Goal: Task Accomplishment & Management: Manage account settings

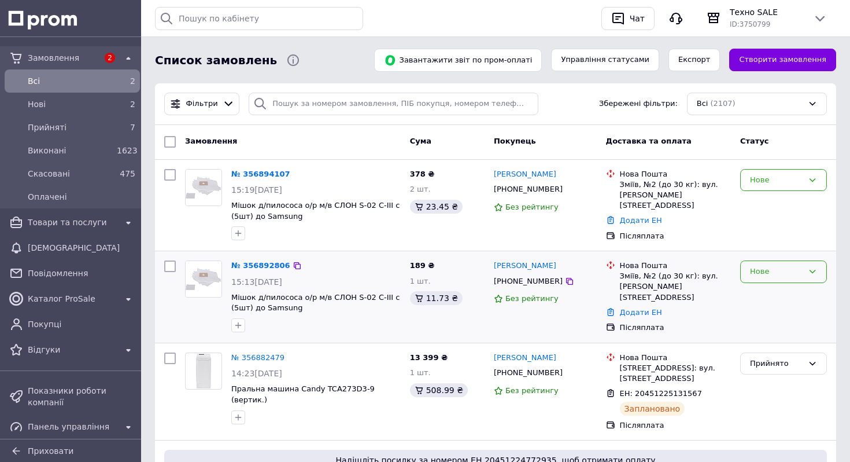
click at [774, 275] on div "Нове" at bounding box center [776, 272] width 53 height 12
click at [769, 296] on li "Прийнято" at bounding box center [784, 295] width 86 height 21
click at [779, 179] on div "Нове" at bounding box center [776, 180] width 53 height 12
click at [776, 200] on li "Прийнято" at bounding box center [784, 203] width 86 height 21
click at [274, 266] on link "№ 356892806" at bounding box center [257, 265] width 53 height 9
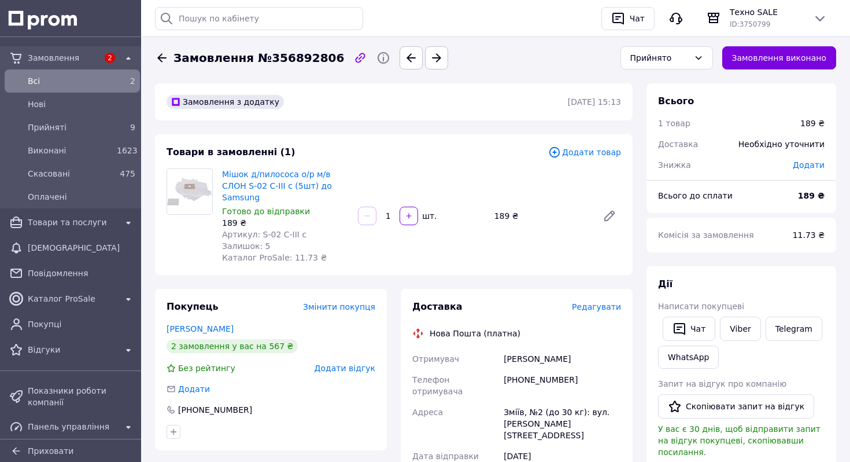
click at [605, 302] on span "Редагувати" at bounding box center [596, 306] width 49 height 9
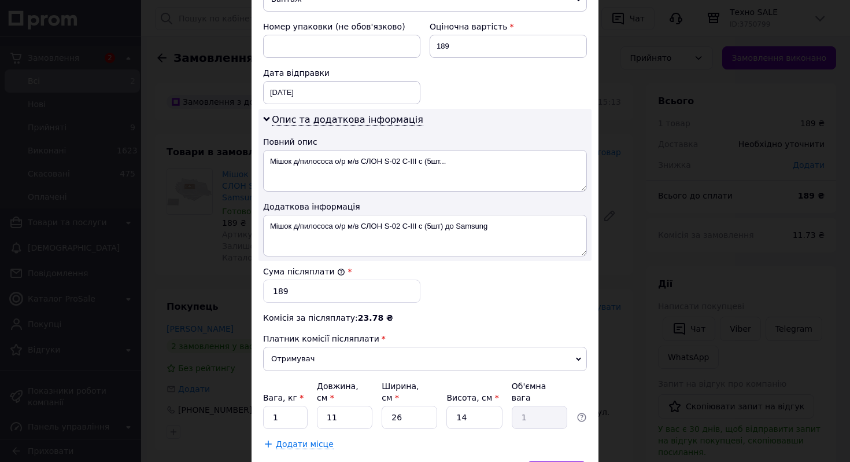
scroll to position [562, 0]
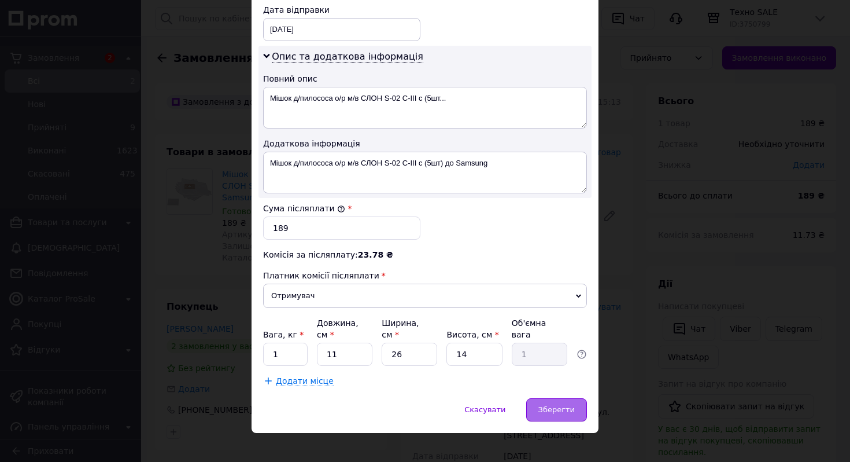
click at [555, 405] on span "Зберегти" at bounding box center [557, 409] width 36 height 9
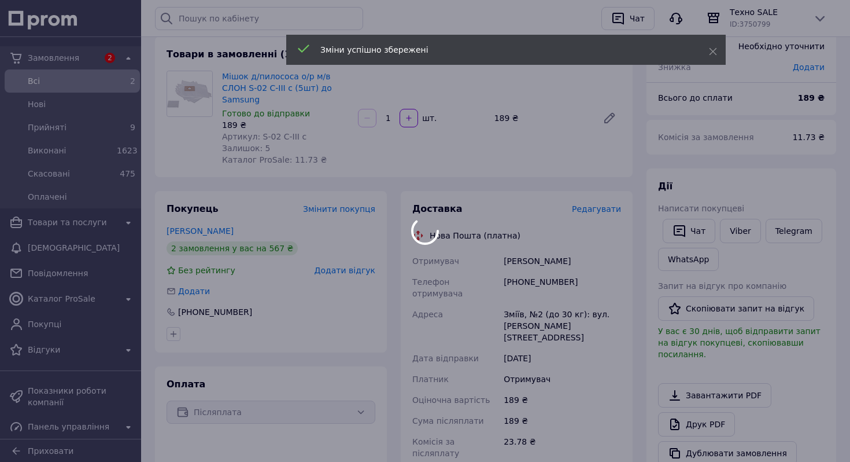
scroll to position [289, 0]
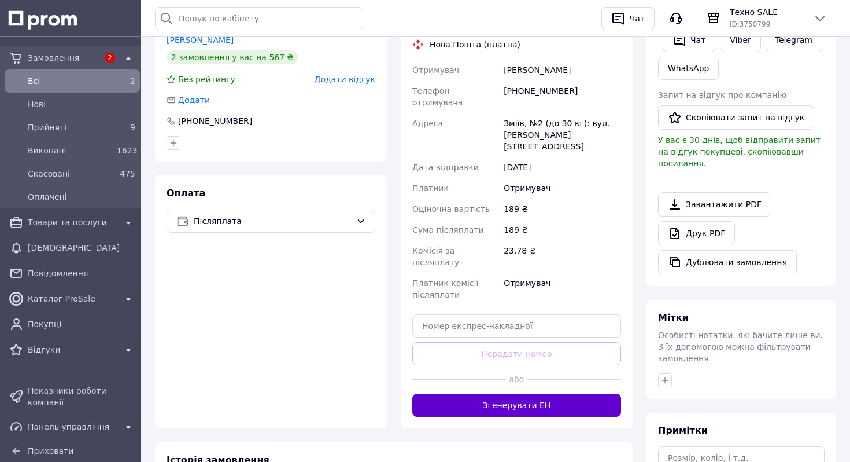
click at [544, 393] on button "Згенерувати ЕН" at bounding box center [516, 404] width 209 height 23
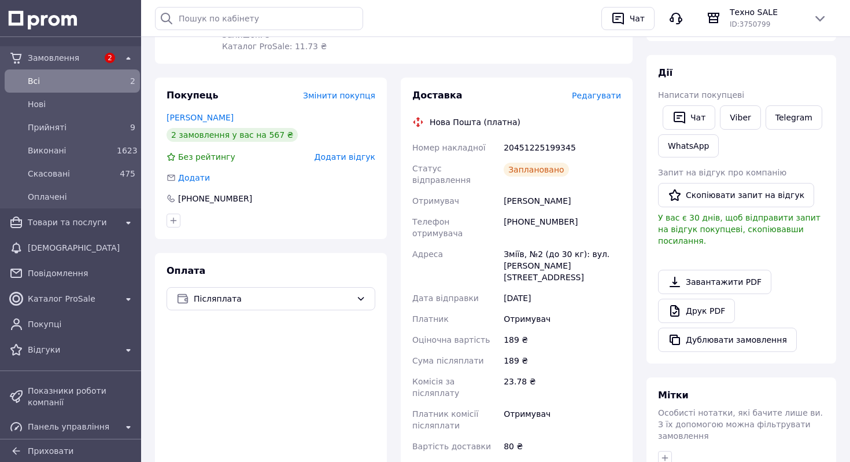
scroll to position [150, 0]
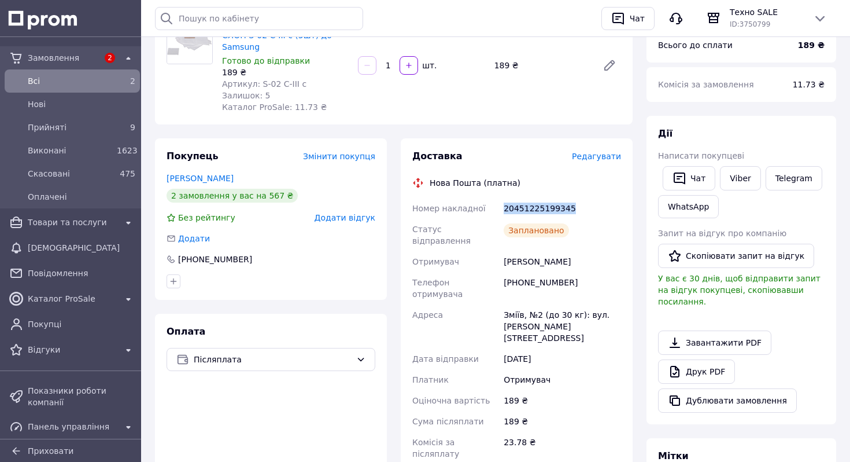
drag, startPoint x: 574, startPoint y: 194, endPoint x: 499, endPoint y: 194, distance: 74.6
click at [499, 198] on div "Номер накладної 20451225199345 Статус відправлення Заплановано Отримувач Гетьма…" at bounding box center [516, 357] width 213 height 319
copy div "Номер накладної 20451225199345"
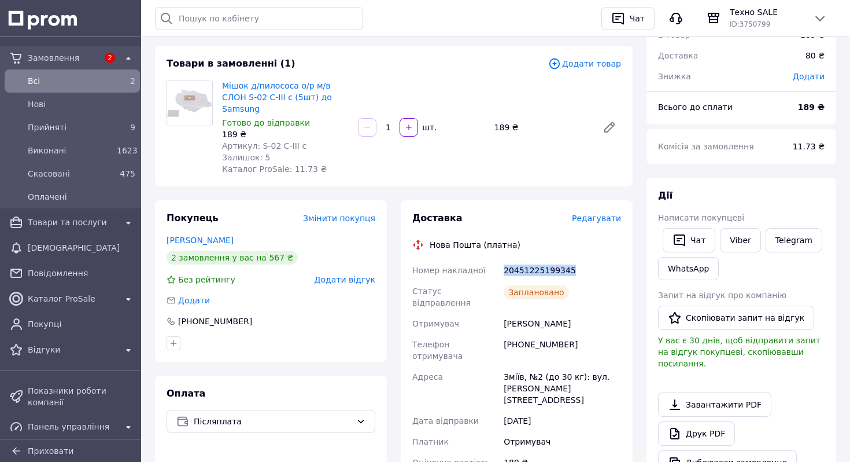
scroll to position [0, 0]
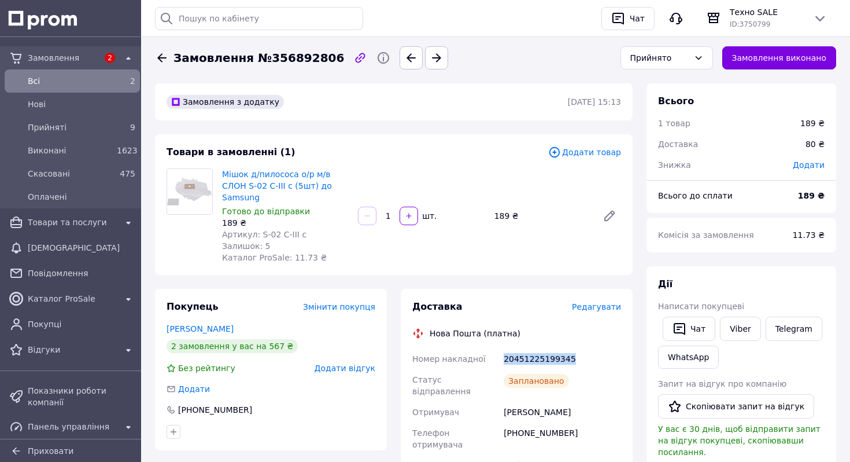
click at [160, 55] on icon at bounding box center [161, 57] width 9 height 9
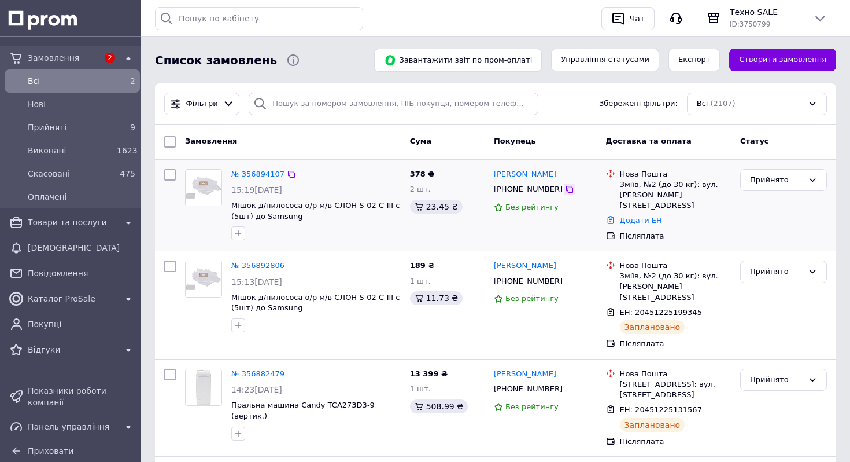
click at [565, 190] on icon at bounding box center [569, 189] width 9 height 9
click at [268, 171] on link "№ 356894107" at bounding box center [257, 174] width 53 height 9
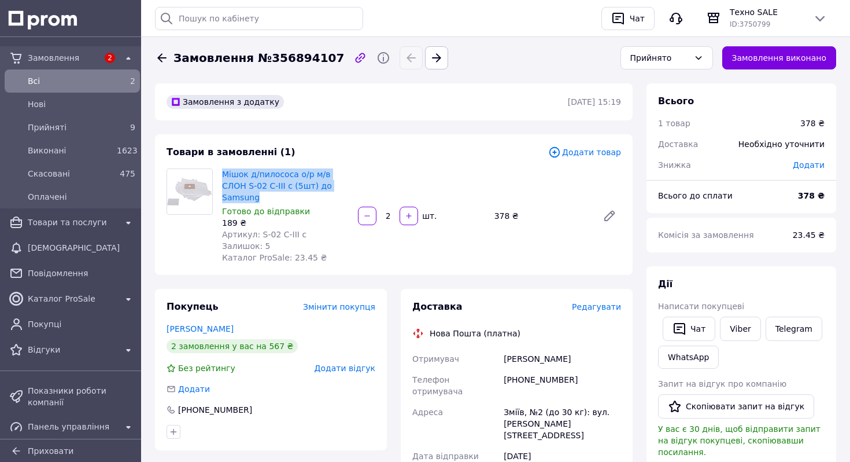
drag, startPoint x: 255, startPoint y: 166, endPoint x: 338, endPoint y: 183, distance: 85.1
click at [338, 183] on div "Мішок д/пилососа о/р м/в СЛОН S-02 C-III c (5шт) до Samsung Готово до відправки…" at bounding box center [286, 216] width 136 height 100
copy link "Мішок д/пилососа о/р м/в СЛОН S-02 C-III c (5шт) до Samsung"
click at [164, 59] on icon at bounding box center [162, 58] width 14 height 14
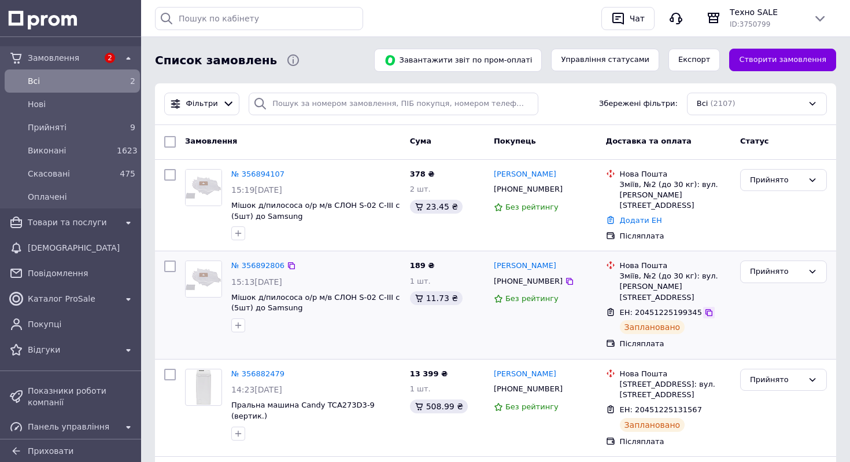
click at [705, 308] on icon at bounding box center [709, 312] width 9 height 9
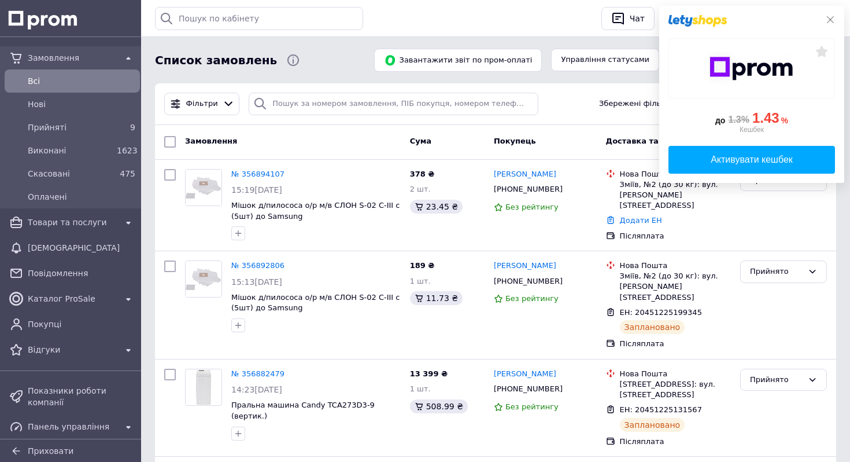
click at [827, 22] on icon at bounding box center [830, 19] width 9 height 9
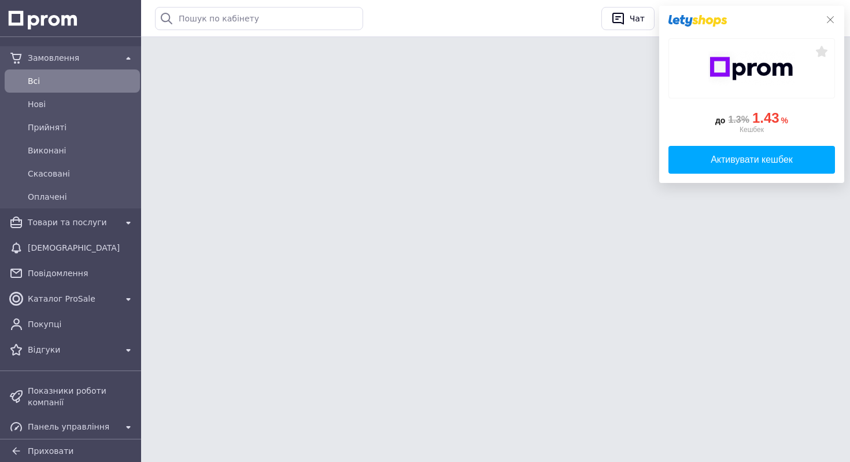
click at [833, 17] on icon at bounding box center [830, 19] width 9 height 9
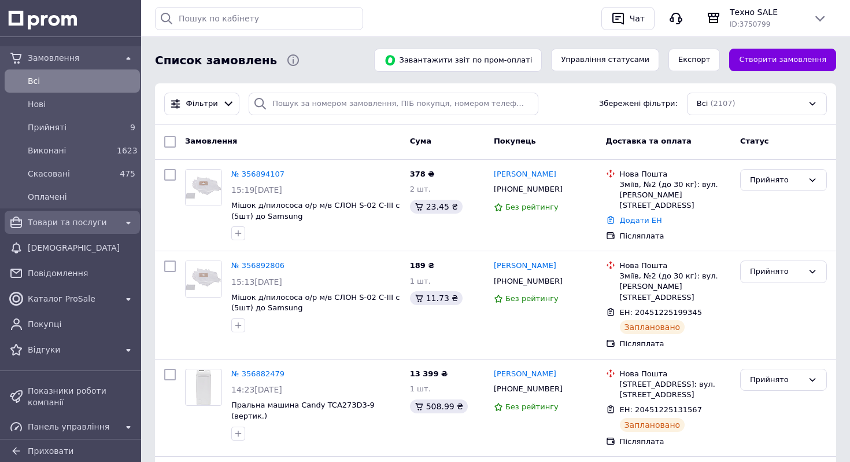
click at [95, 216] on span "Товари та послуги" at bounding box center [72, 222] width 89 height 12
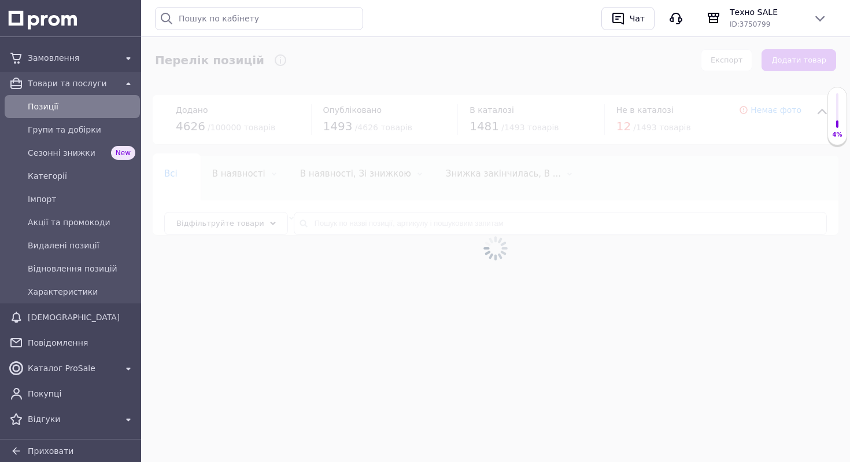
click at [389, 222] on div at bounding box center [495, 248] width 709 height 427
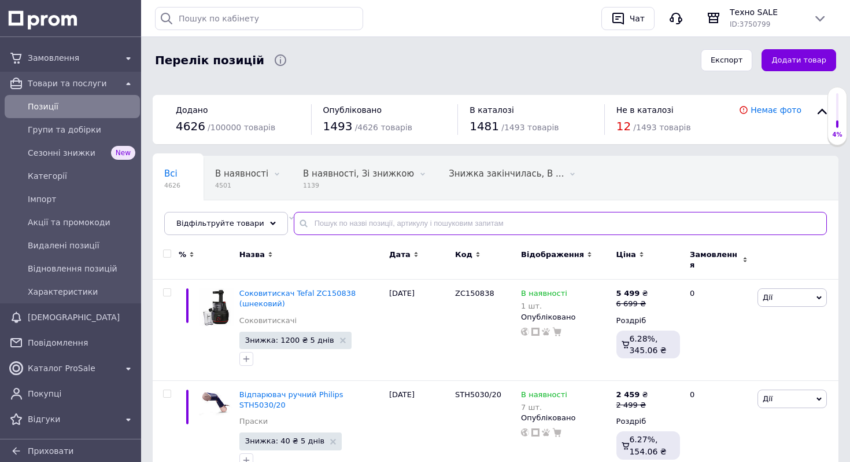
click at [389, 222] on input "text" at bounding box center [560, 223] width 533 height 23
type input "v"
paste input "Газова колонка TERMAXIT JSD 20-A1 ([GEOGRAPHIC_DATA])"
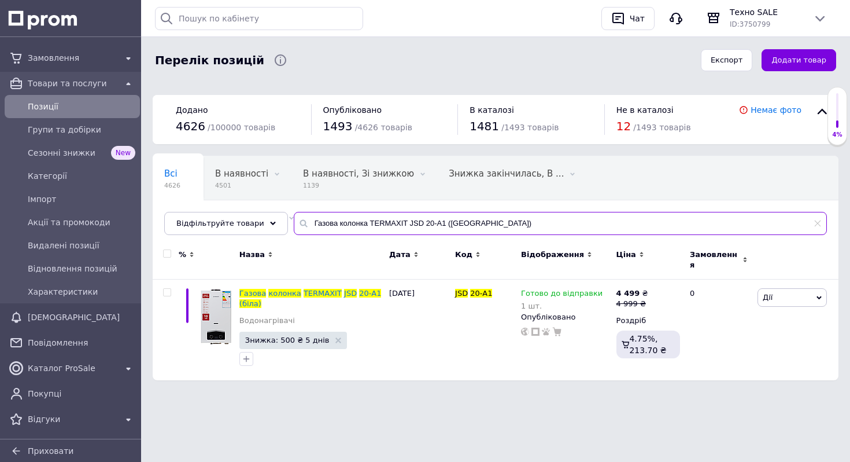
type input "Газова колонка TERMAXIT JSD 20-A1 ([GEOGRAPHIC_DATA])"
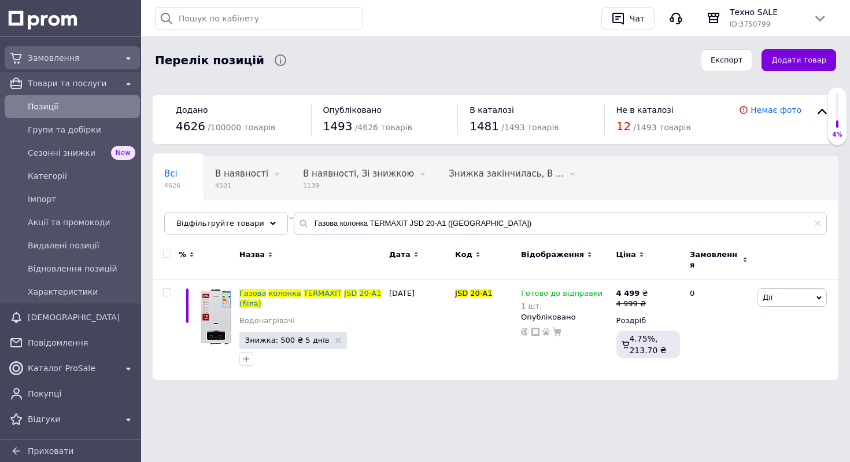
click at [62, 60] on span "Замовлення" at bounding box center [72, 58] width 89 height 12
